Goal: Complete application form: Complete application form

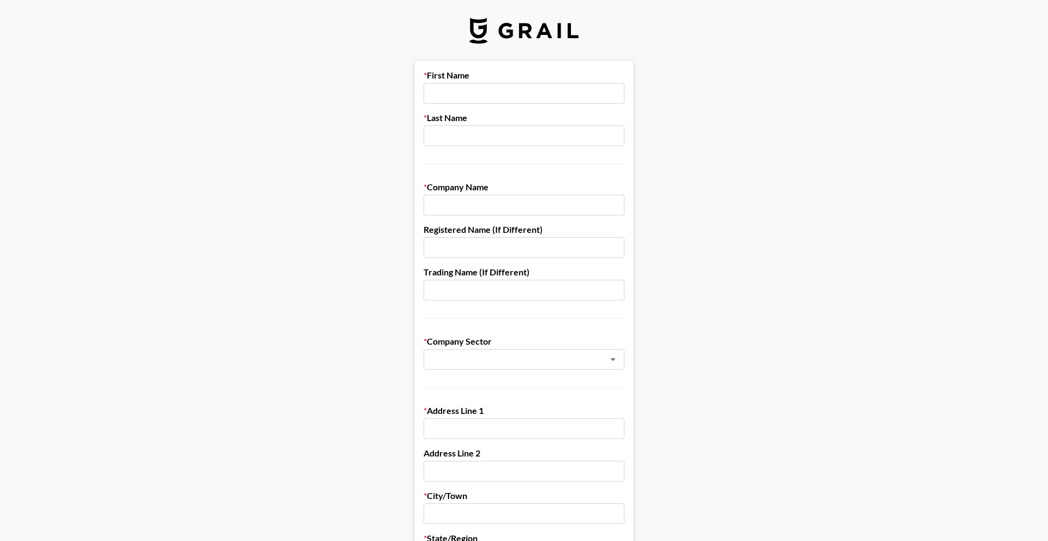
click at [505, 96] on input "text" at bounding box center [523, 93] width 201 height 21
type input "[PERSON_NAME]"
click at [482, 135] on input "text" at bounding box center [523, 136] width 201 height 21
type input "[PERSON_NAME]"
click at [477, 207] on input "text" at bounding box center [523, 205] width 201 height 21
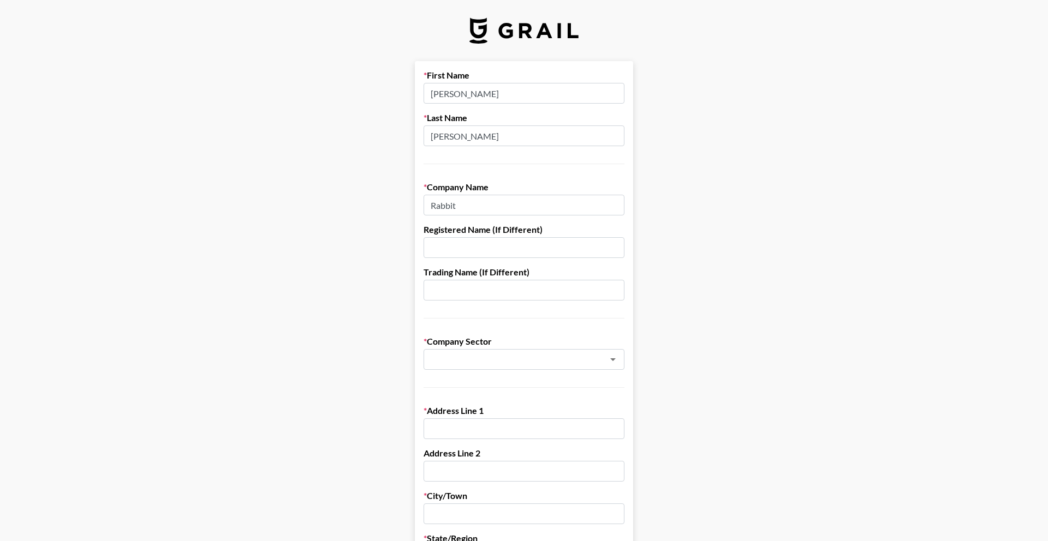
type input "Rabbit"
click at [475, 247] on input "text" at bounding box center [523, 247] width 201 height 21
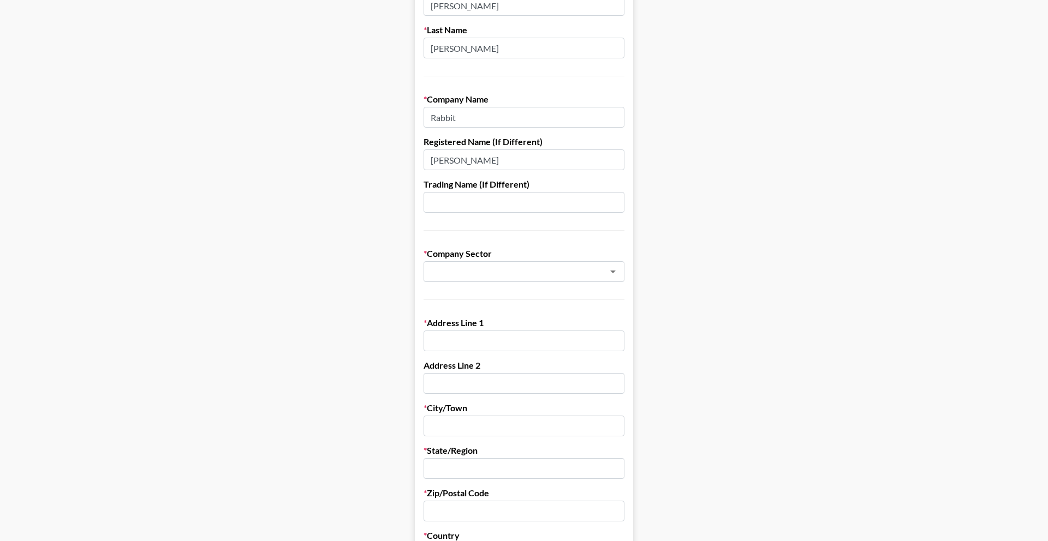
scroll to position [104, 0]
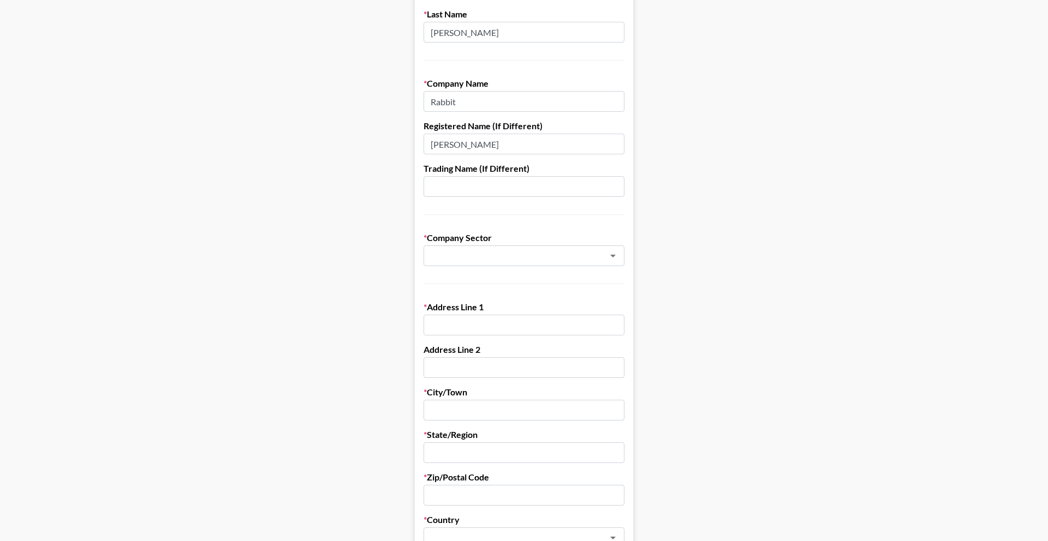
click at [458, 147] on input "[PERSON_NAME]" at bounding box center [523, 144] width 201 height 21
type input "[PERSON_NAME]"
click at [466, 273] on form "First Name [PERSON_NAME] Last Name [PERSON_NAME] Company Name Rabbit Registered…" at bounding box center [524, 428] width 218 height 942
click at [466, 267] on form "First Name [PERSON_NAME] Last Name [PERSON_NAME] Company Name Rabbit Registered…" at bounding box center [524, 428] width 218 height 942
click at [466, 259] on input "text" at bounding box center [509, 256] width 159 height 13
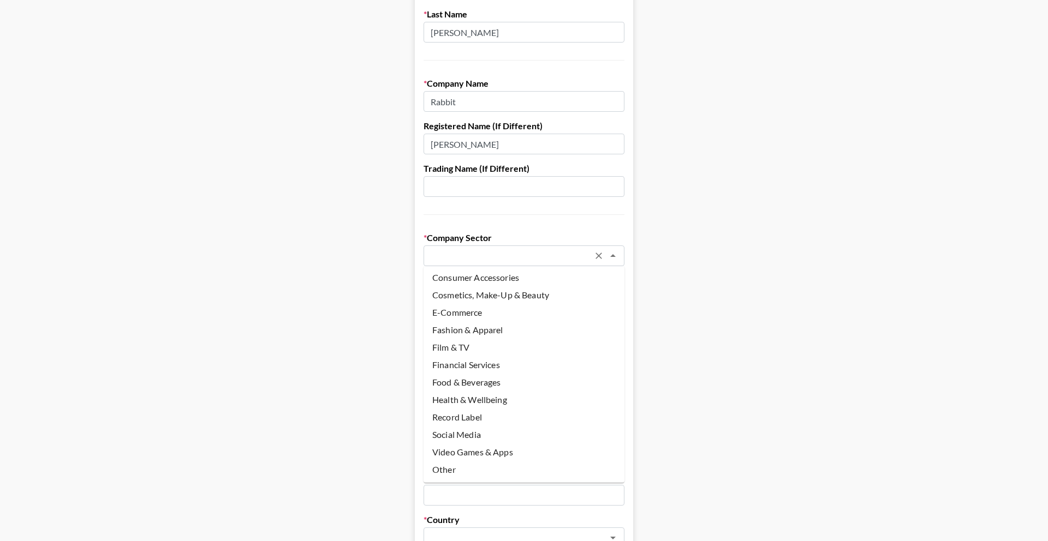
scroll to position [0, 0]
click at [472, 287] on li "Agency" at bounding box center [523, 279] width 201 height 17
type input "Agency"
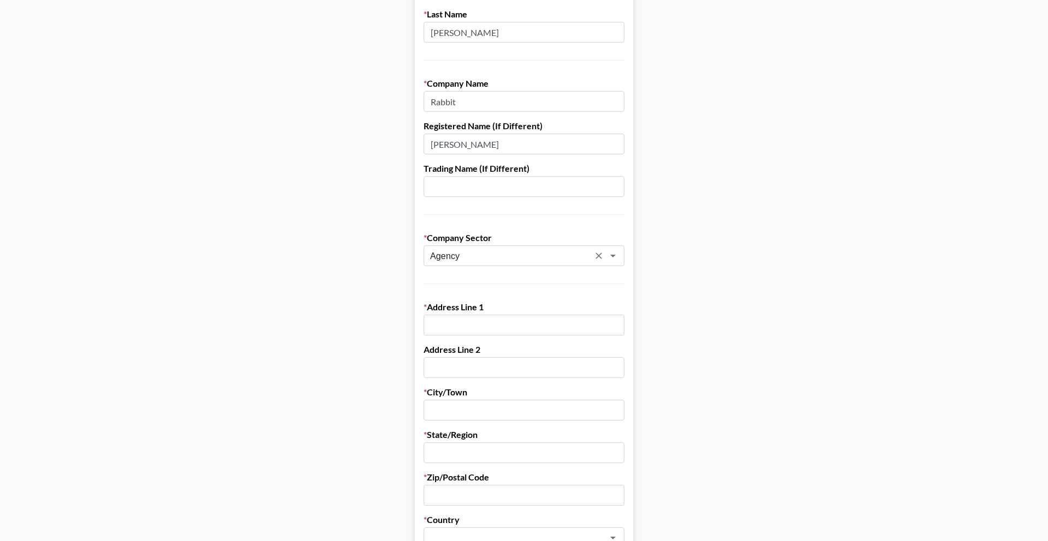
click at [461, 326] on input "text" at bounding box center [523, 325] width 201 height 21
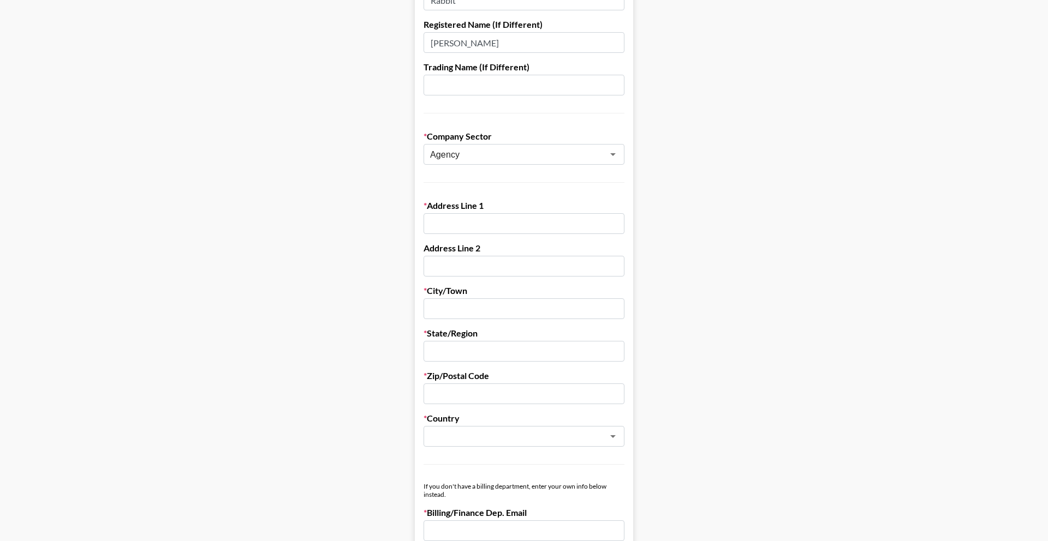
scroll to position [214, 0]
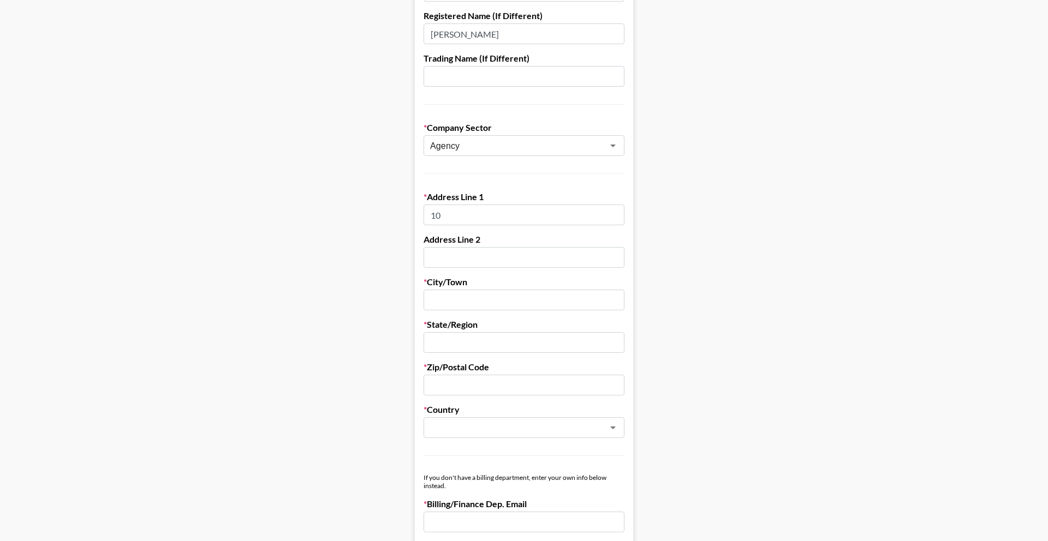
type input "1"
type input "[STREET_ADDRESS]"
click at [469, 306] on input "text" at bounding box center [523, 300] width 201 height 21
type input "Chelsea"
click at [452, 340] on input "text" at bounding box center [523, 342] width 201 height 21
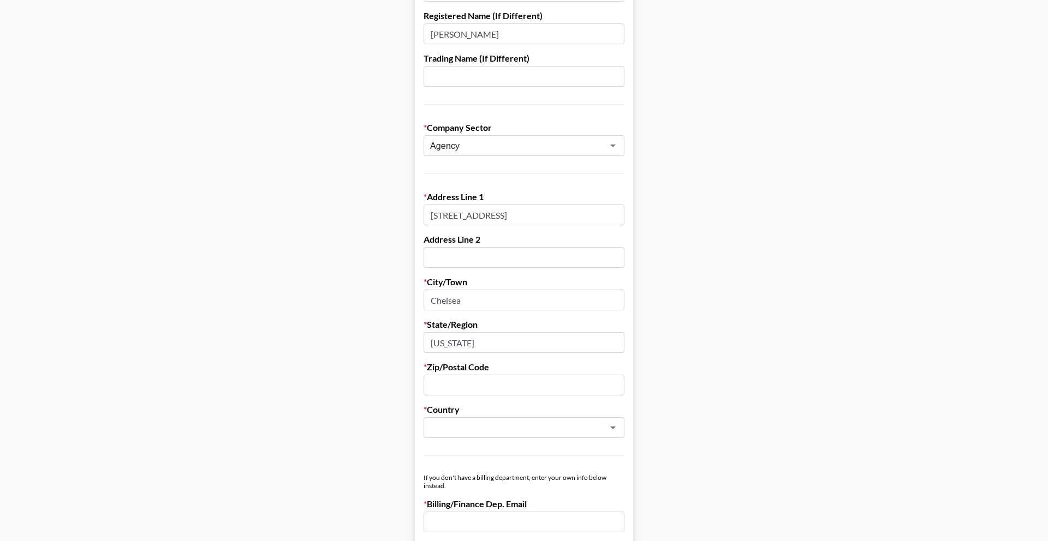
type input "[US_STATE]"
click at [456, 391] on input "text" at bounding box center [523, 385] width 201 height 21
type input "48118"
click at [450, 423] on input "text" at bounding box center [509, 428] width 159 height 13
click at [499, 503] on li "[GEOGRAPHIC_DATA]" at bounding box center [523, 503] width 201 height 17
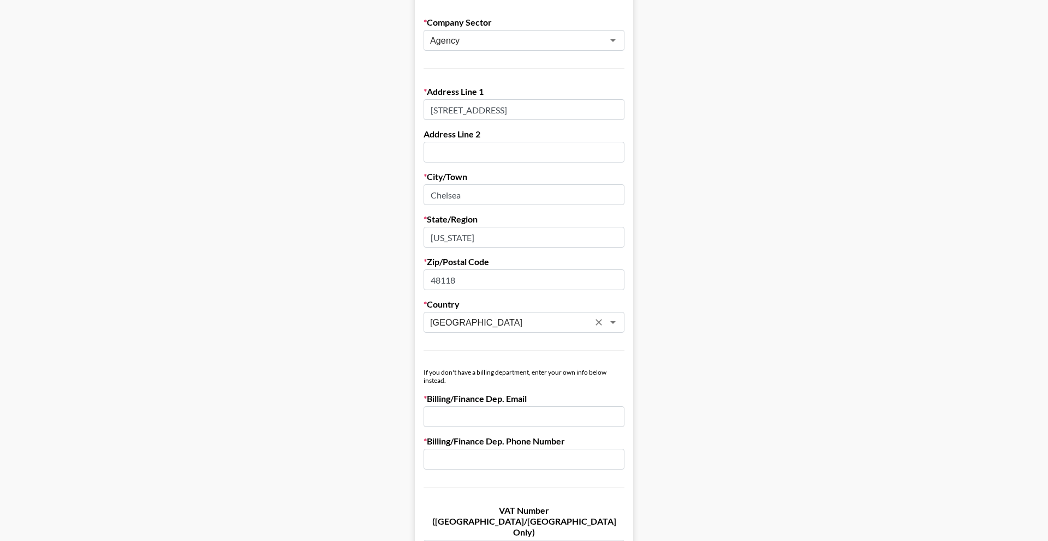
scroll to position [338, 0]
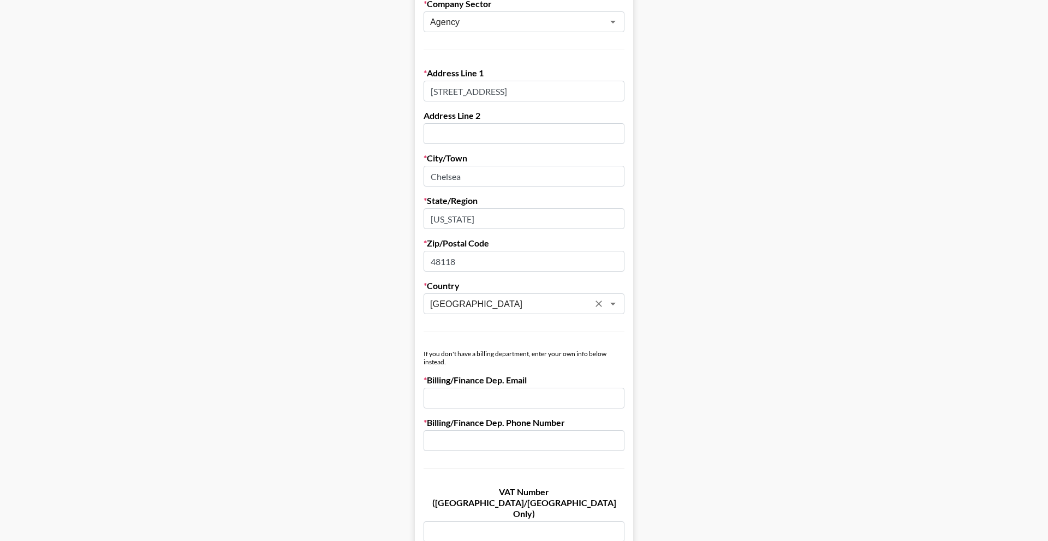
type input "[GEOGRAPHIC_DATA]"
click at [490, 402] on input "email" at bounding box center [523, 398] width 201 height 21
type input "[PERSON_NAME][EMAIL_ADDRESS][DOMAIN_NAME]"
click at [514, 450] on input "text" at bounding box center [523, 441] width 201 height 21
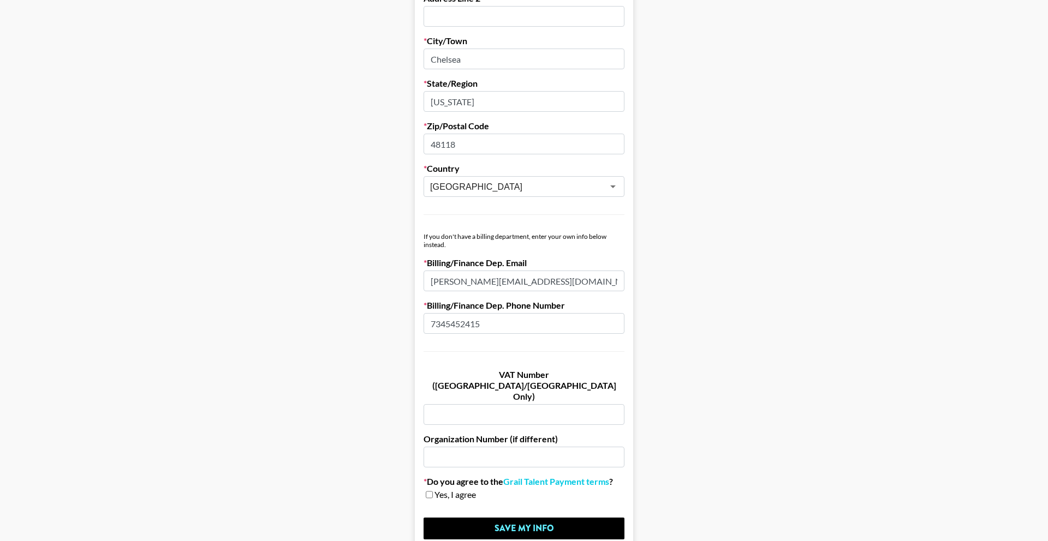
scroll to position [467, 0]
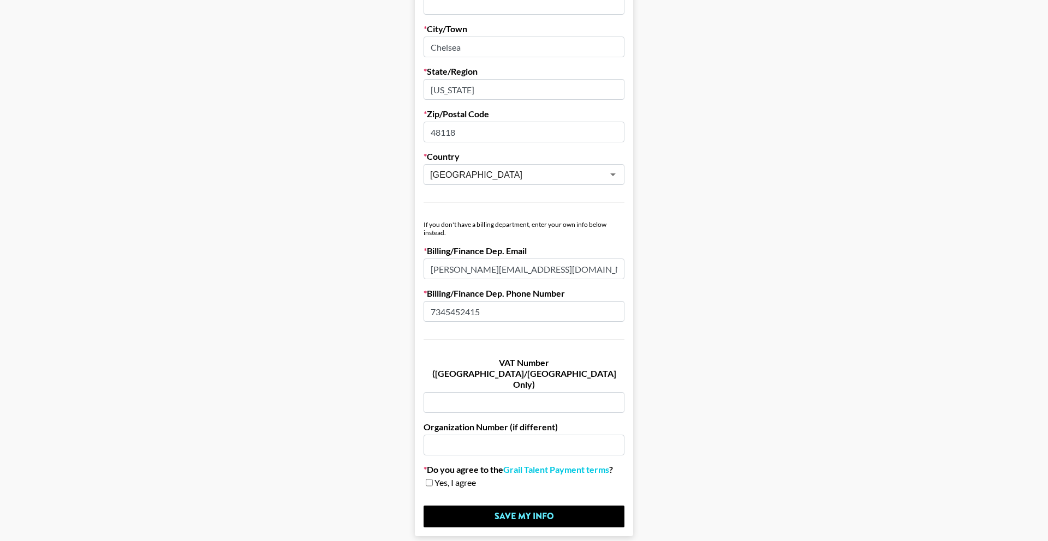
type input "7345452415"
click at [487, 392] on input "text" at bounding box center [523, 402] width 201 height 21
click at [496, 435] on input "text" at bounding box center [523, 445] width 201 height 21
click at [431, 479] on input "checkbox" at bounding box center [429, 483] width 7 height 8
checkbox input "true"
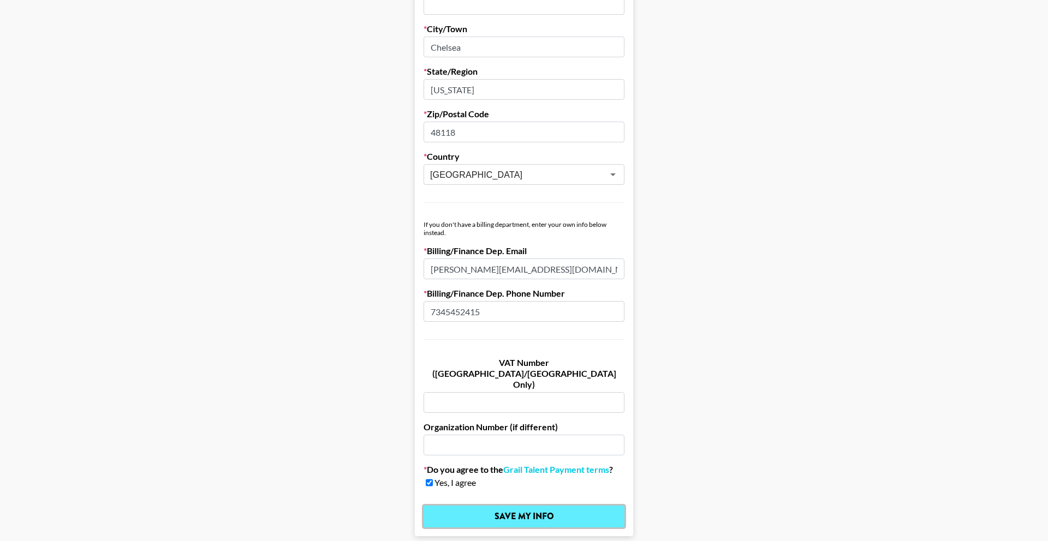
click at [468, 506] on input "Save My Info" at bounding box center [523, 517] width 201 height 22
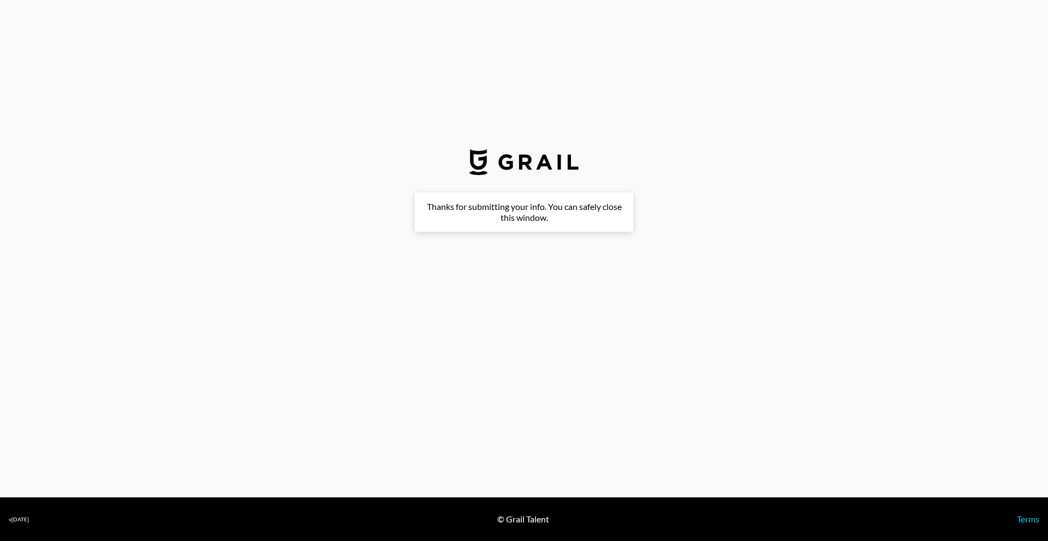
scroll to position [0, 0]
